Goal: Navigation & Orientation: Find specific page/section

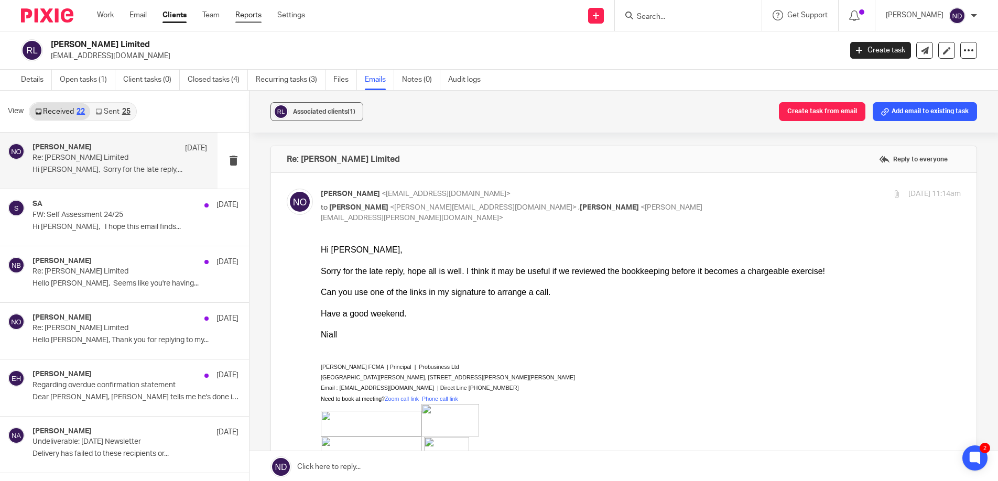
click at [251, 16] on link "Reports" at bounding box center [248, 15] width 26 height 10
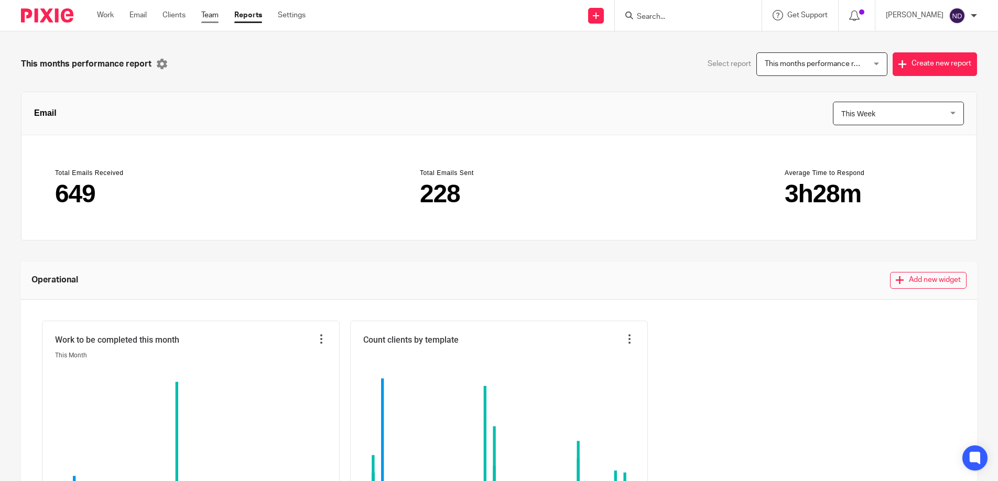
click at [213, 16] on link "Team" at bounding box center [209, 15] width 17 height 10
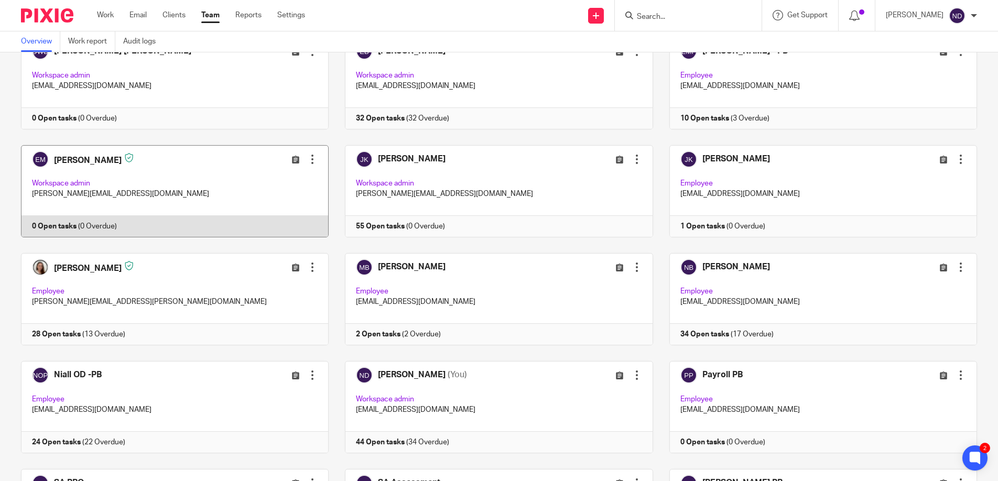
scroll to position [184, 0]
